Goal: Task Accomplishment & Management: Use online tool/utility

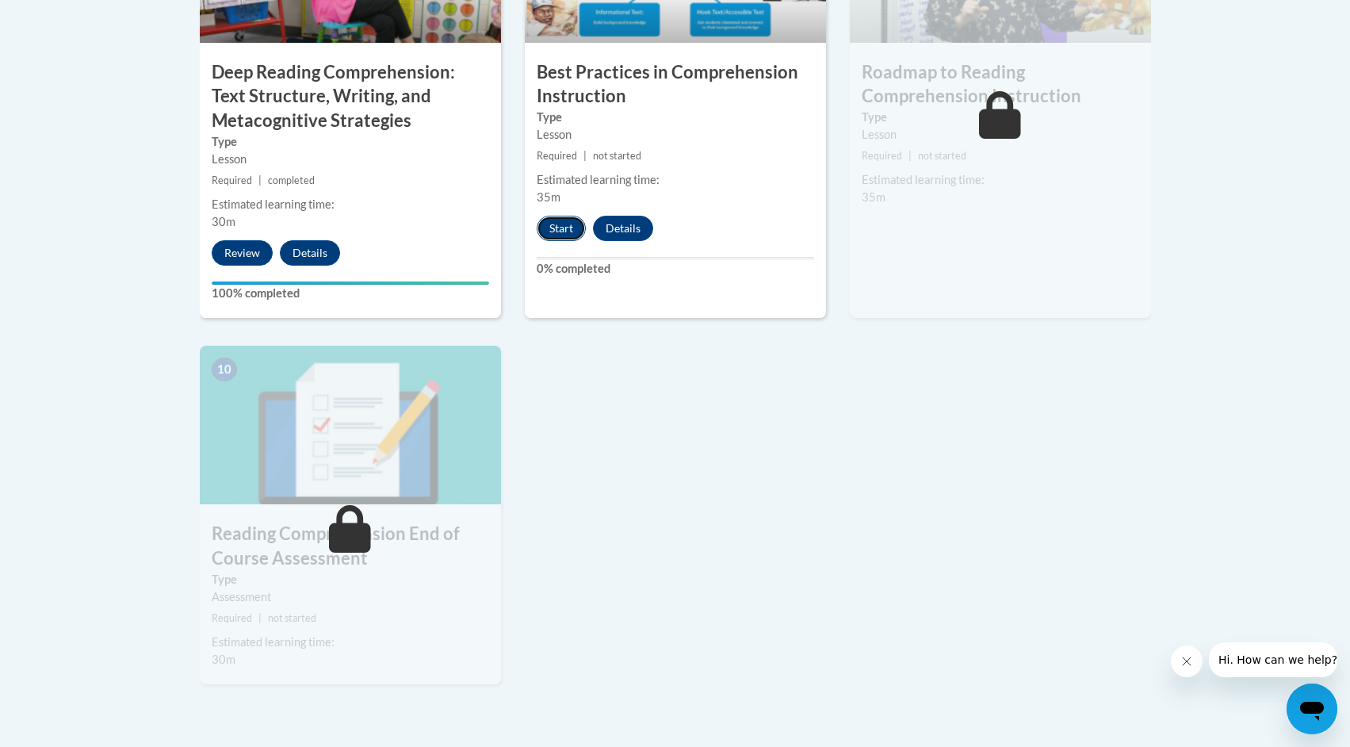
click at [564, 224] on button "Start" at bounding box center [561, 228] width 49 height 25
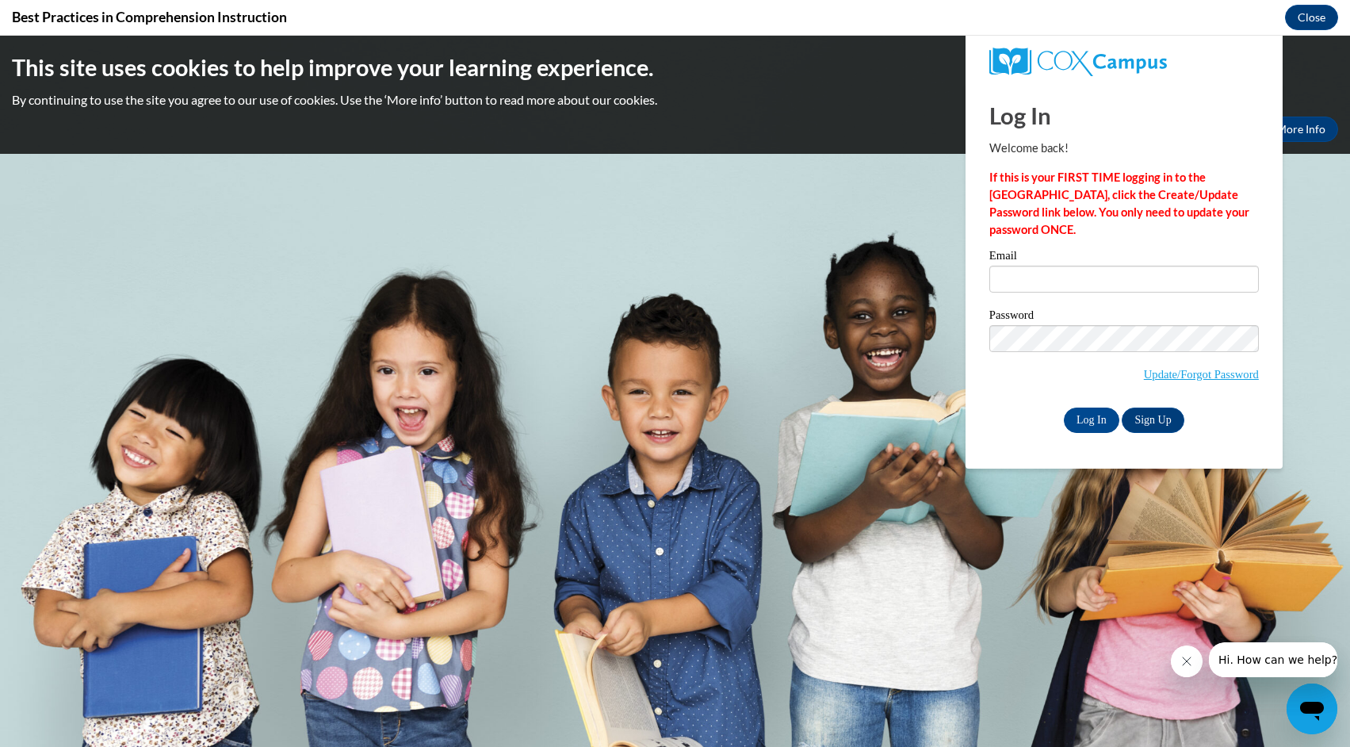
click at [1090, 293] on div "Email" at bounding box center [1124, 277] width 270 height 55
click at [1086, 281] on input "Email" at bounding box center [1124, 279] width 270 height 27
type input "[PERSON_NAME][EMAIL_ADDRESS][DOMAIN_NAME]"
click at [1088, 417] on input "Log In" at bounding box center [1091, 419] width 55 height 25
